Goal: Task Accomplishment & Management: Manage account settings

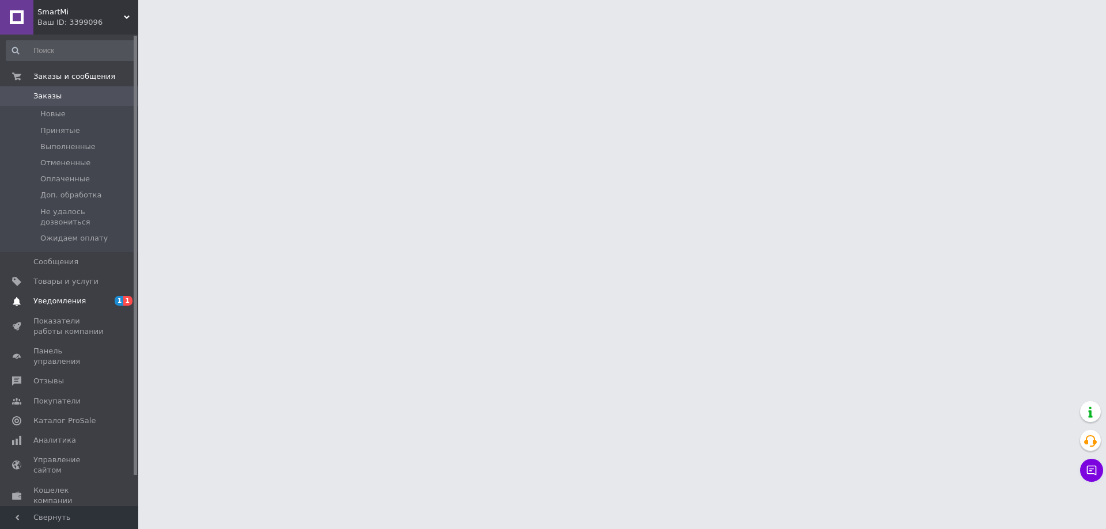
click at [104, 296] on span "Уведомления" at bounding box center [69, 301] width 73 height 10
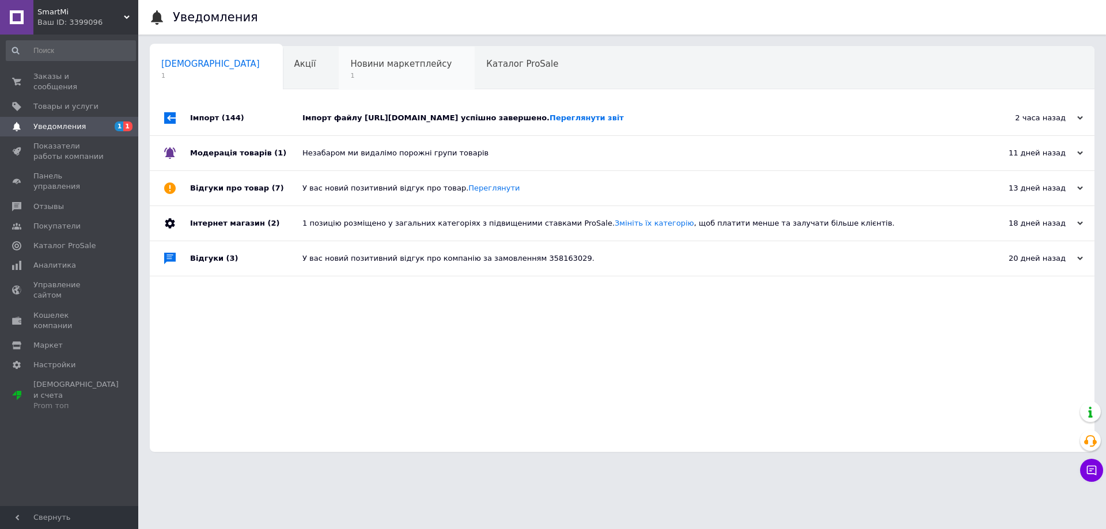
click at [339, 81] on div "Новини маркетплейсу 1" at bounding box center [407, 69] width 136 height 44
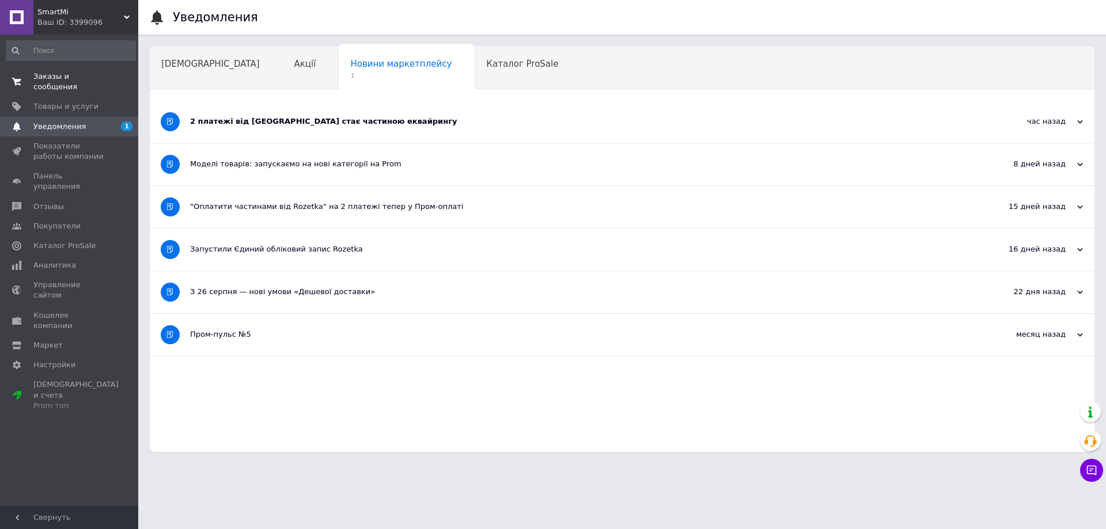
click at [74, 81] on span "Заказы и сообщения" at bounding box center [69, 81] width 73 height 21
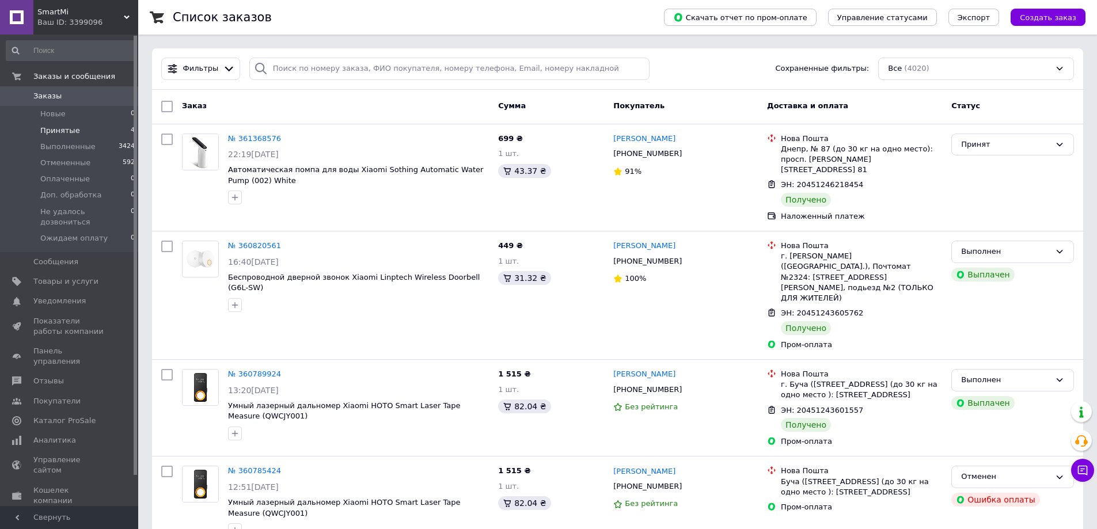
click at [79, 126] on li "Принятые 4" at bounding box center [71, 131] width 142 height 16
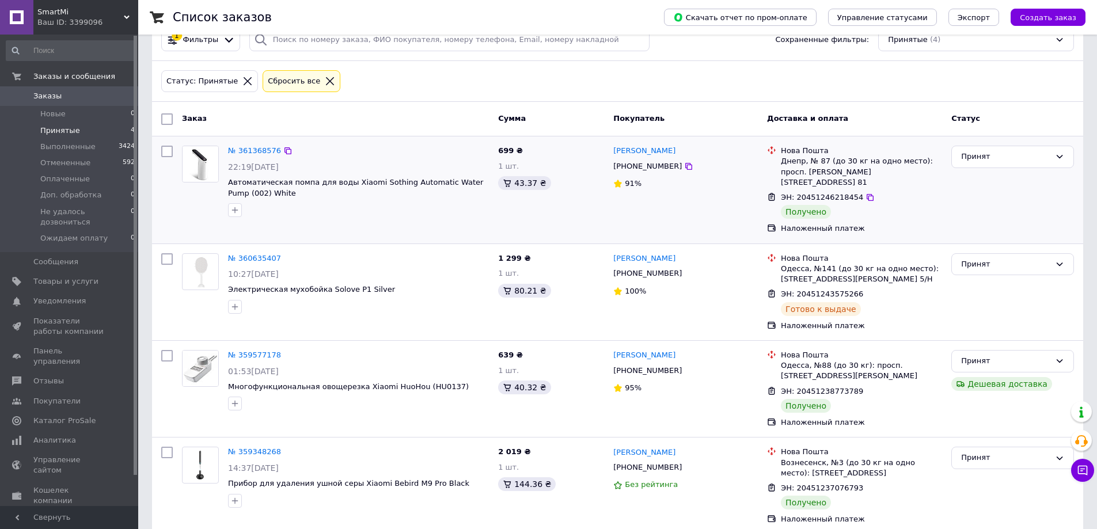
scroll to position [37, 0]
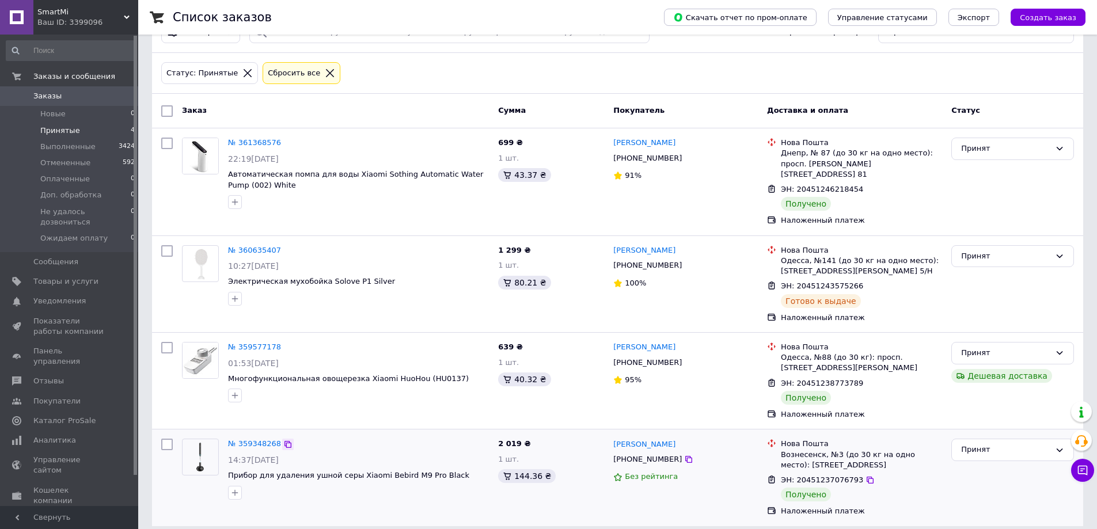
click at [283, 440] on icon at bounding box center [287, 444] width 9 height 9
click at [283, 343] on icon at bounding box center [287, 347] width 9 height 9
click at [285, 247] on icon at bounding box center [288, 250] width 7 height 7
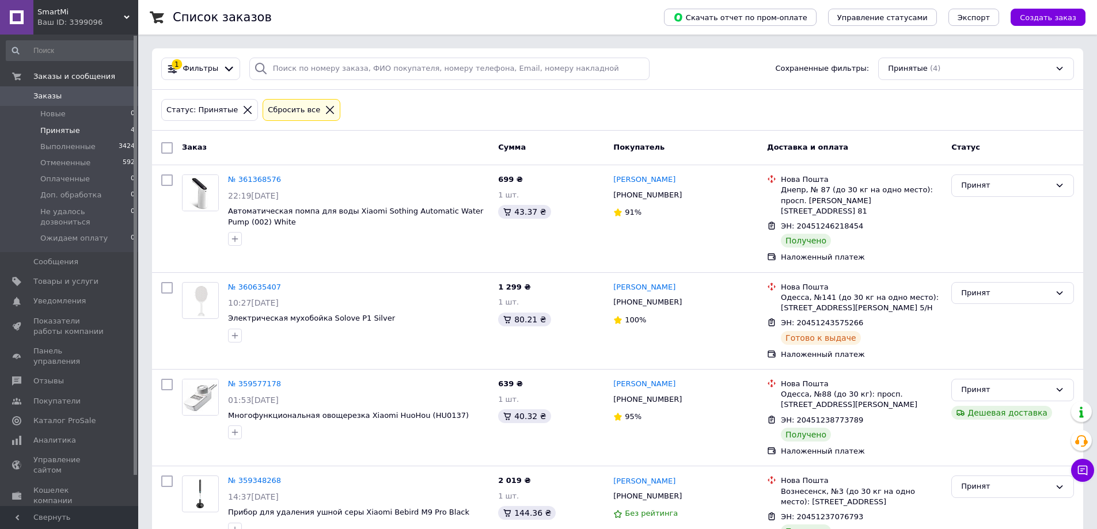
click at [44, 100] on span "Заказы" at bounding box center [47, 96] width 28 height 10
